Goal: Information Seeking & Learning: Find specific fact

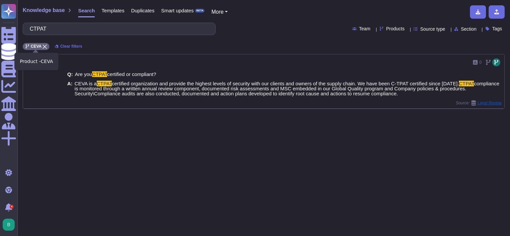
click at [43, 48] on icon at bounding box center [45, 47] width 4 height 4
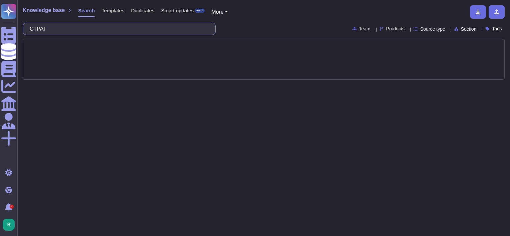
click at [63, 32] on input "CTPAT" at bounding box center [117, 29] width 182 height 12
click at [63, 31] on input "CTPAT" at bounding box center [117, 29] width 182 height 12
click at [64, 31] on input "CTPAT" at bounding box center [117, 29] width 182 height 12
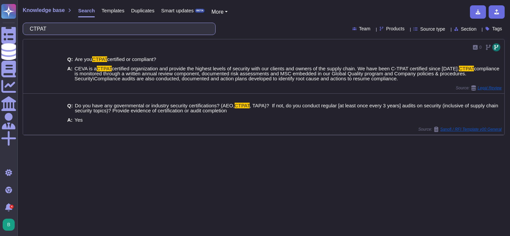
click at [48, 30] on input "CTPAT" at bounding box center [117, 29] width 182 height 12
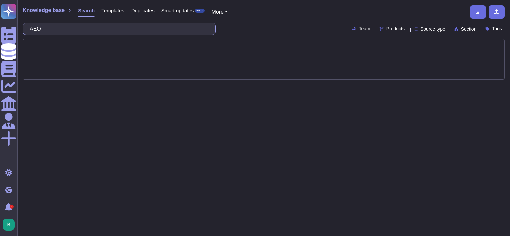
type input "AEO"
